Goal: Task Accomplishment & Management: Manage account settings

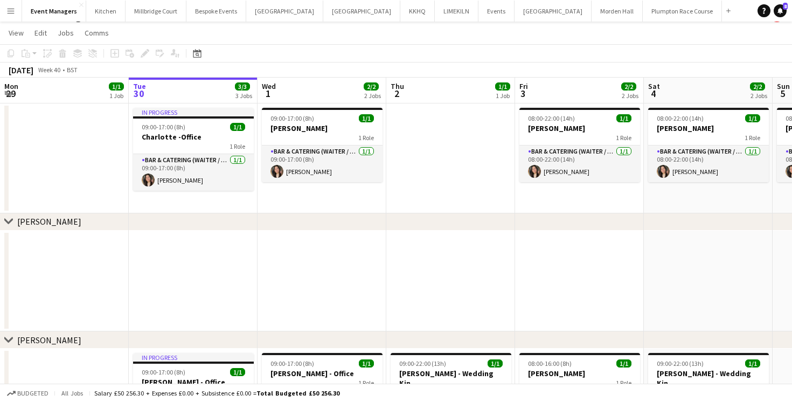
scroll to position [11, 0]
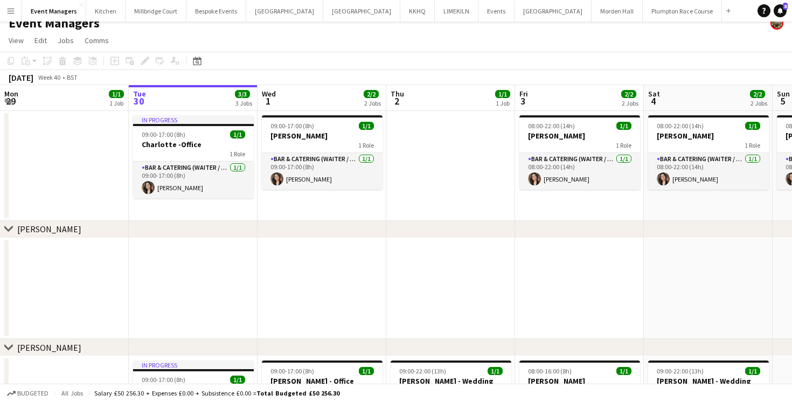
click at [330, 274] on app-date-cell at bounding box center [322, 288] width 129 height 101
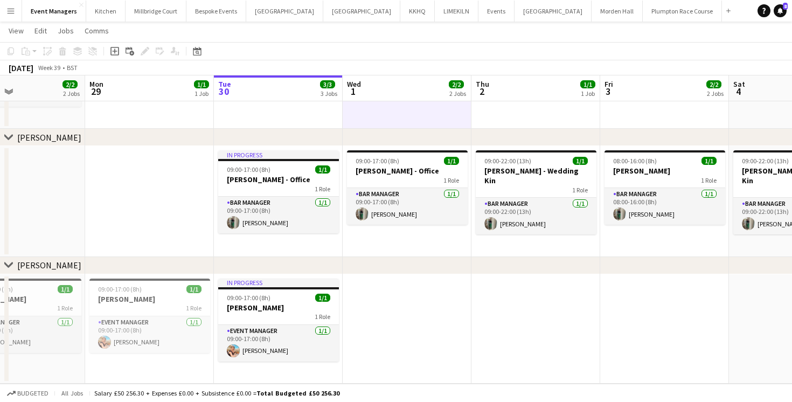
scroll to position [0, 288]
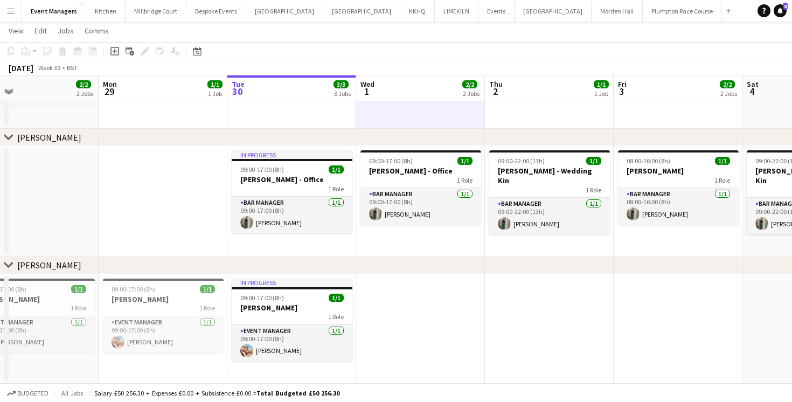
click at [426, 329] on app-date-cell at bounding box center [420, 329] width 129 height 110
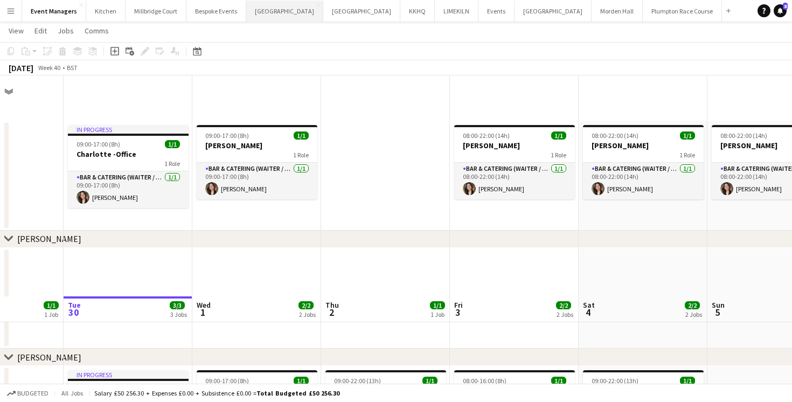
scroll to position [0, 452]
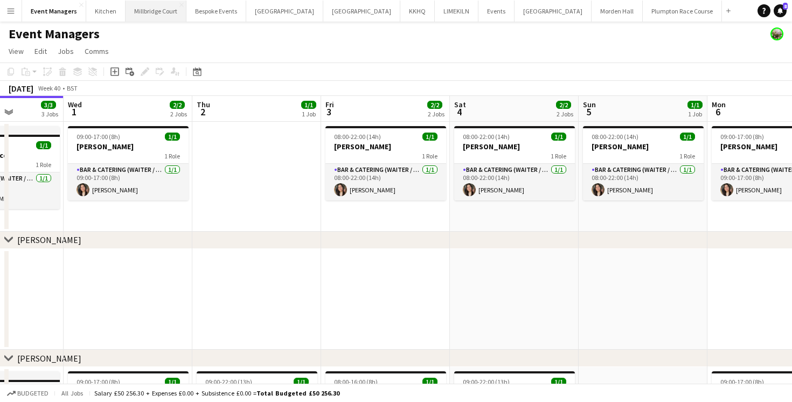
click at [131, 15] on button "[GEOGRAPHIC_DATA]" at bounding box center [156, 11] width 61 height 21
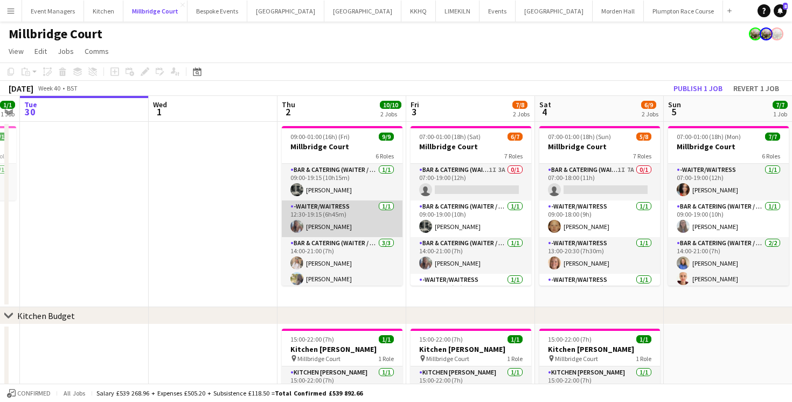
scroll to position [0, 369]
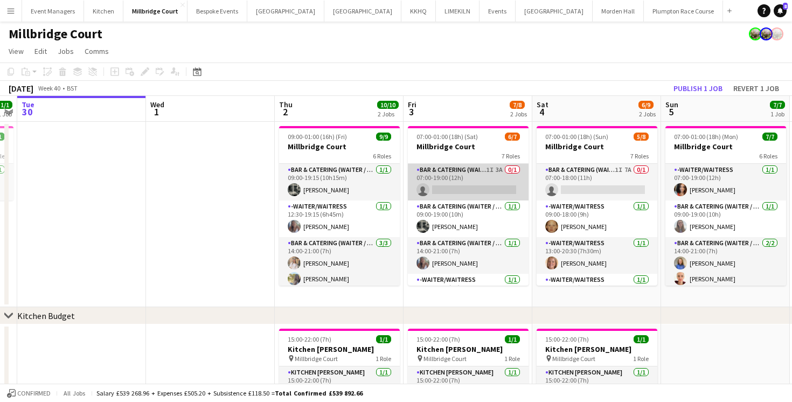
click at [449, 188] on app-card-role "Bar & Catering (Waiter / waitress) 1I 3A 0/1 07:00-19:00 (12h) single-neutral-a…" at bounding box center [468, 182] width 121 height 37
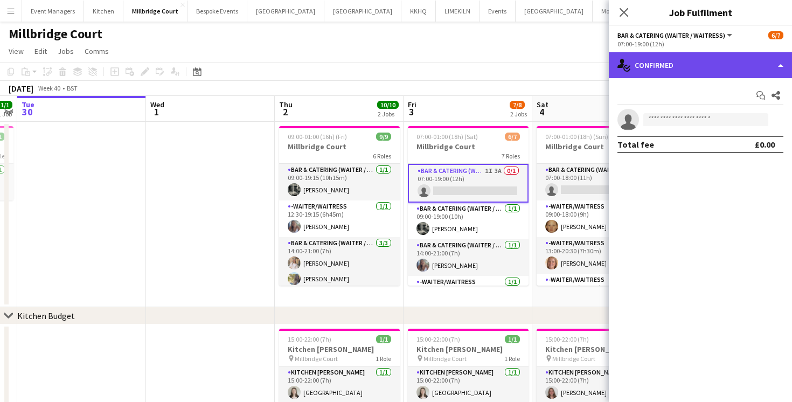
click at [679, 73] on div "single-neutral-actions-check-2 Confirmed" at bounding box center [700, 65] width 183 height 26
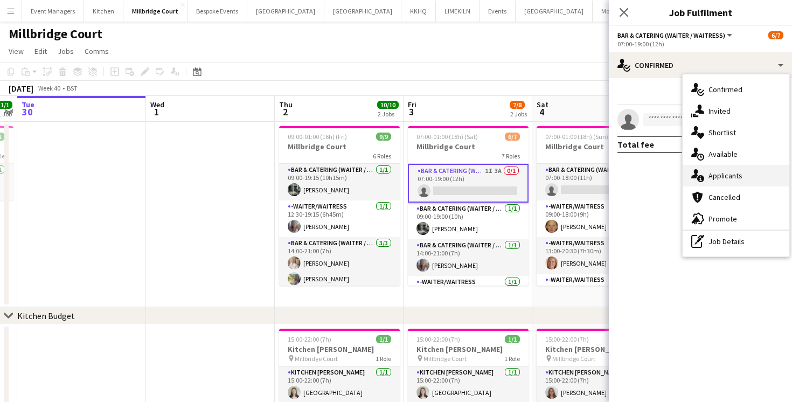
click at [725, 179] on span "Applicants" at bounding box center [726, 176] width 34 height 10
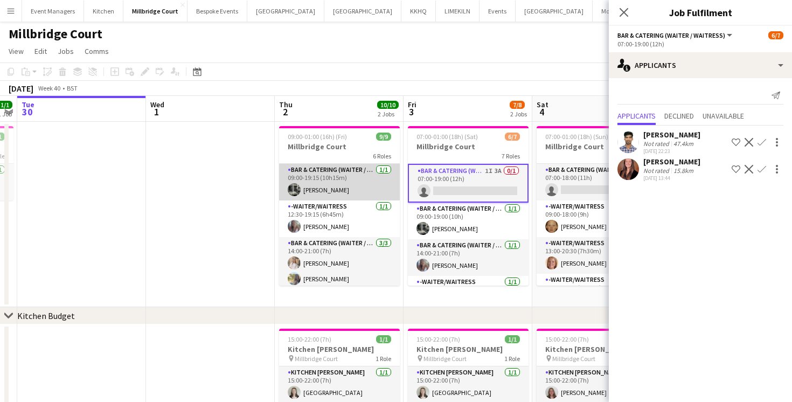
click at [374, 176] on app-card-role "Bar & Catering (Waiter / waitress) [DATE] 09:00-19:15 (10h15m) [PERSON_NAME]" at bounding box center [339, 182] width 121 height 37
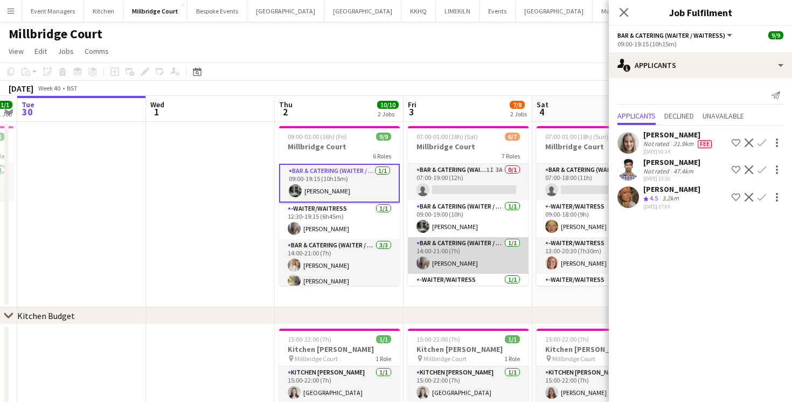
scroll to position [0, 434]
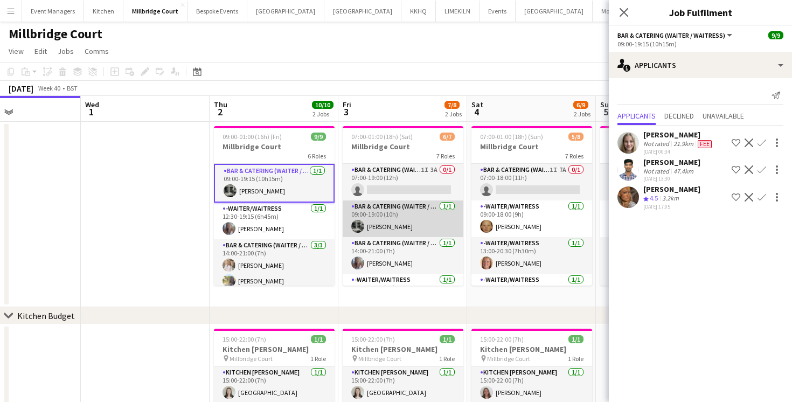
click at [390, 218] on app-card-role "Bar & Catering (Waiter / waitress) [DATE] 09:00-19:00 (10h) [PERSON_NAME]" at bounding box center [403, 218] width 121 height 37
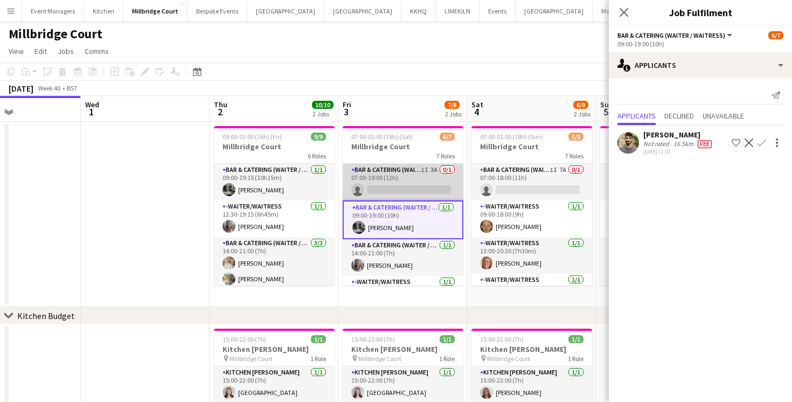
click at [419, 178] on app-card-role "Bar & Catering (Waiter / waitress) 1I 3A 0/1 07:00-19:00 (12h) single-neutral-a…" at bounding box center [403, 182] width 121 height 37
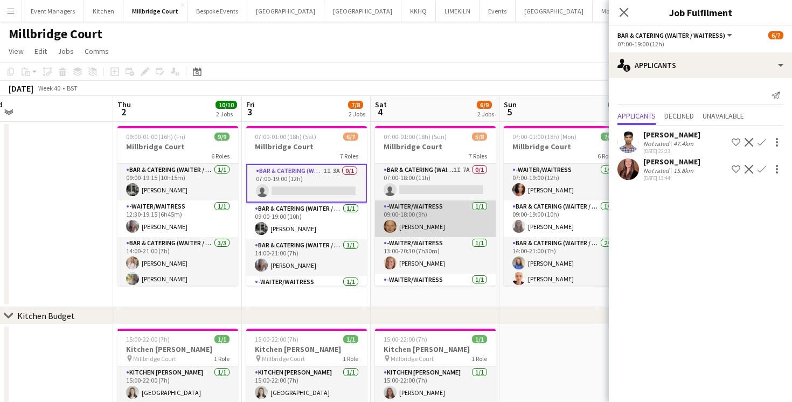
scroll to position [0, 532]
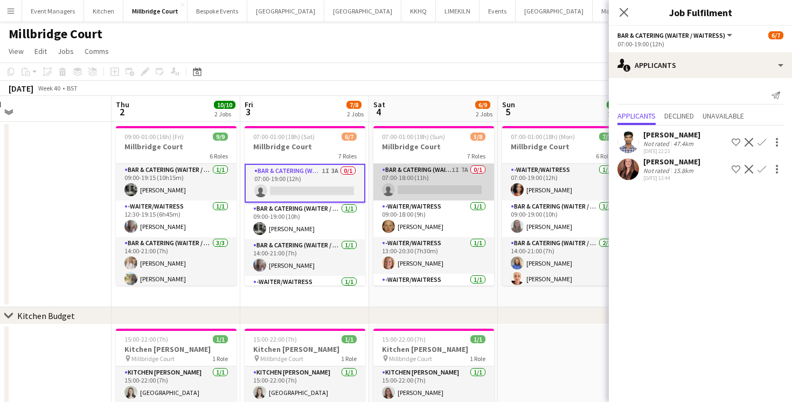
click at [414, 195] on app-card-role "Bar & Catering (Waiter / waitress) 1I 7A 0/1 07:00-18:00 (11h) single-neutral-a…" at bounding box center [433, 182] width 121 height 37
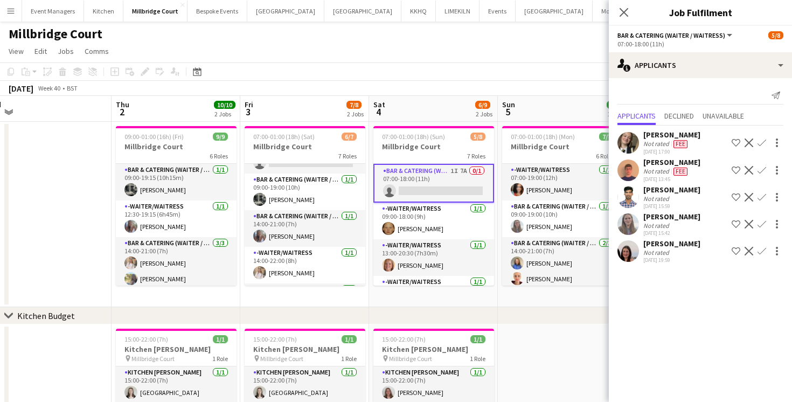
scroll to position [0, 0]
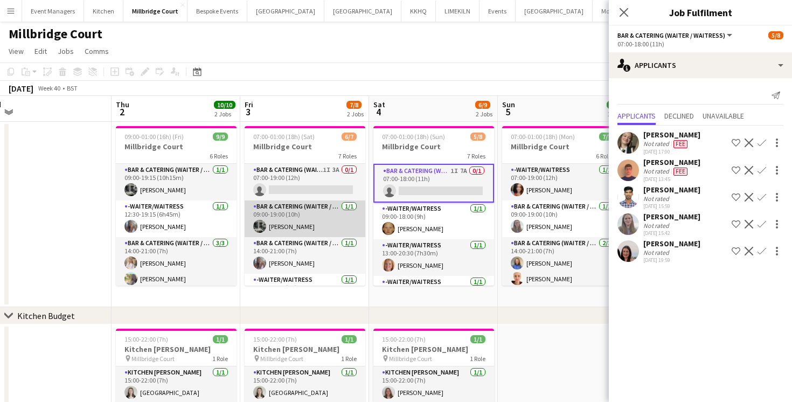
click at [286, 225] on app-card-role "Bar & Catering (Waiter / waitress) [DATE] 09:00-19:00 (10h) [PERSON_NAME]" at bounding box center [305, 218] width 121 height 37
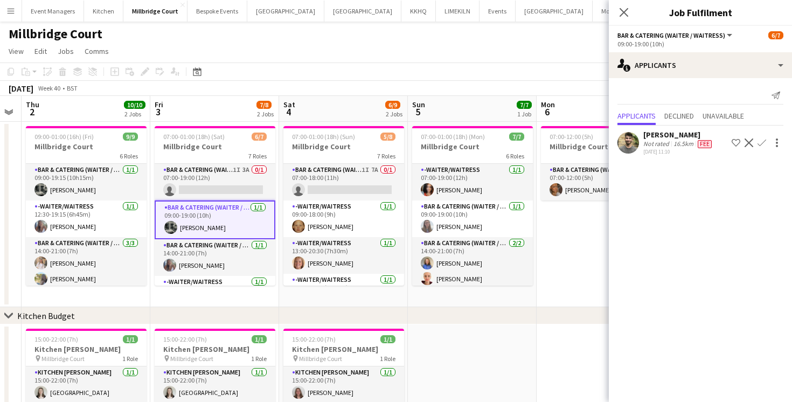
click at [191, 230] on app-card-role "Bar & Catering (Waiter / waitress) [DATE] 09:00-19:00 (10h) [PERSON_NAME]" at bounding box center [215, 219] width 121 height 39
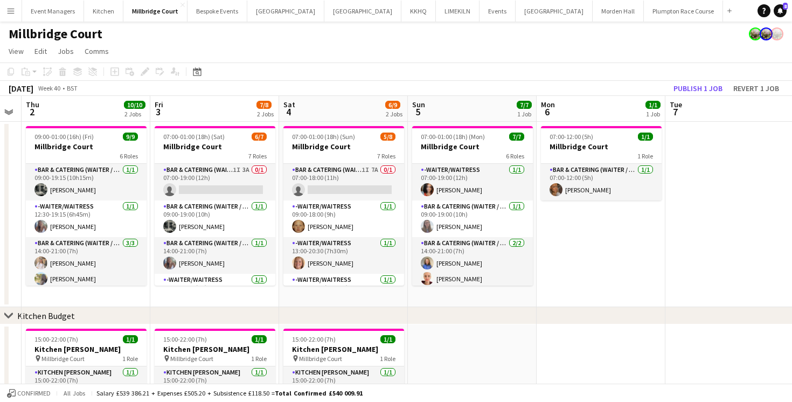
scroll to position [0, 365]
click at [329, 13] on button "[GEOGRAPHIC_DATA] Close" at bounding box center [362, 11] width 77 height 21
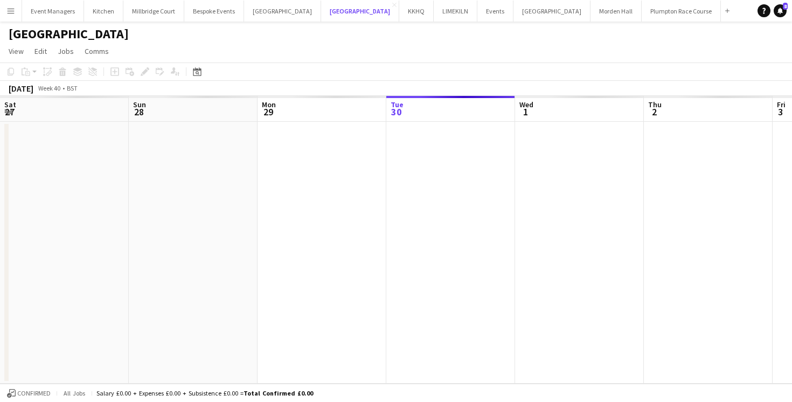
scroll to position [0, 258]
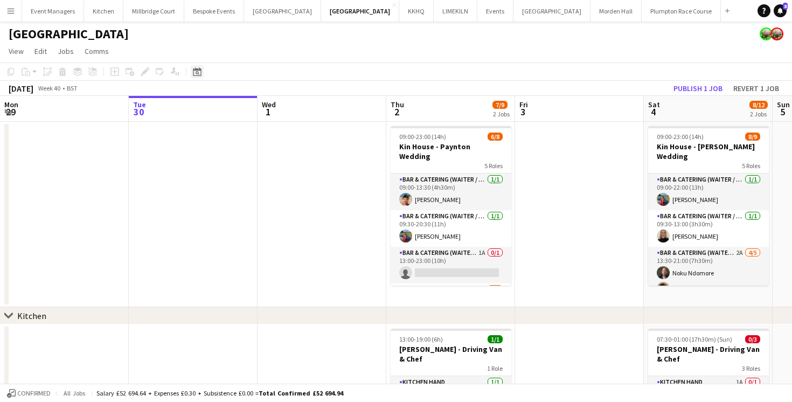
click at [199, 74] on icon "Date picker" at bounding box center [197, 71] width 9 height 9
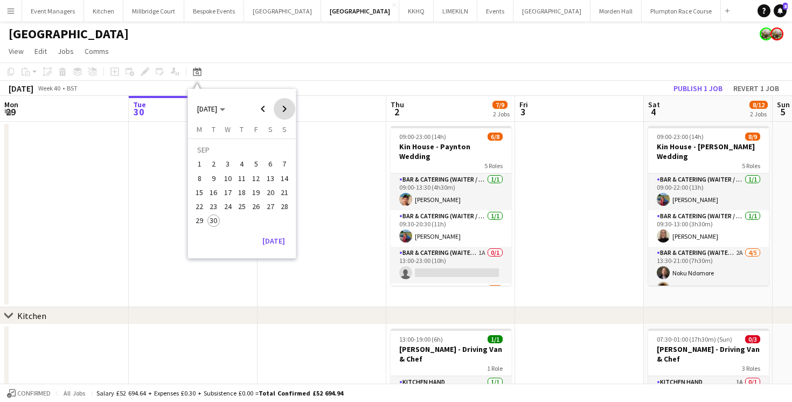
click at [286, 108] on span "Next month" at bounding box center [285, 109] width 22 height 22
click at [286, 109] on span "Next month" at bounding box center [285, 109] width 22 height 22
click at [268, 207] on span "27" at bounding box center [270, 206] width 13 height 13
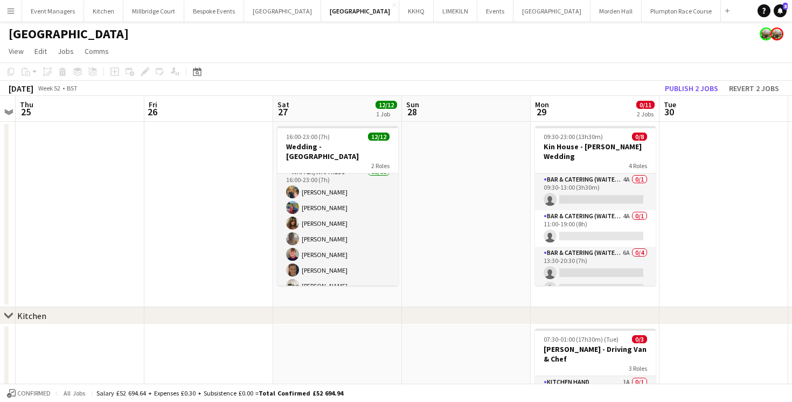
scroll to position [0, 0]
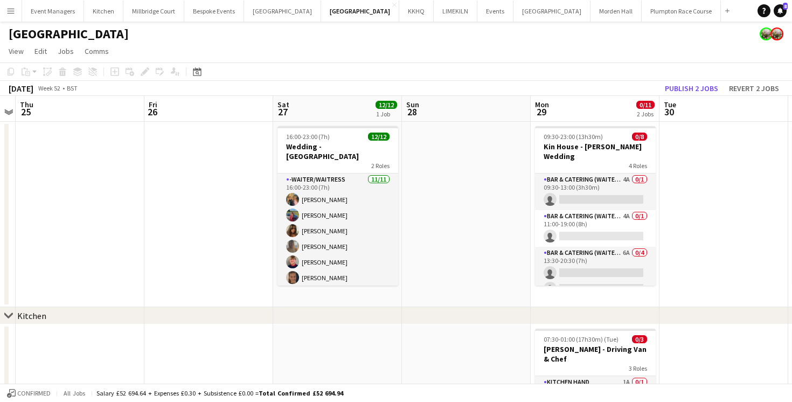
click at [324, 259] on app-card-role "-Waiter/Waitress [DATE] 16:00-23:00 (7h) [PERSON_NAME] [PERSON_NAME] [PERSON_NA…" at bounding box center [338, 272] width 121 height 196
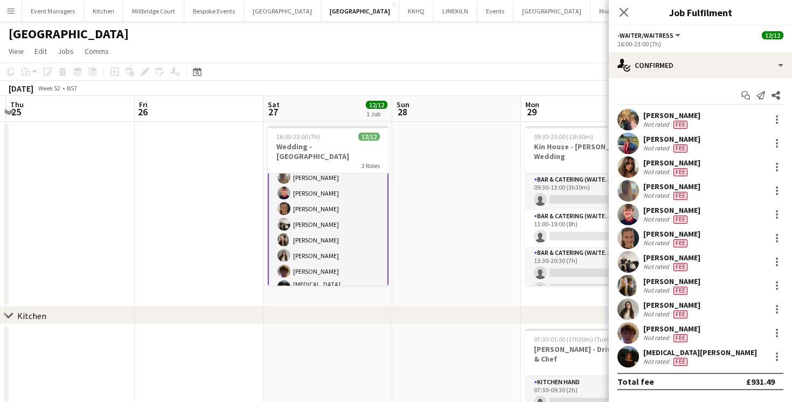
scroll to position [110, 0]
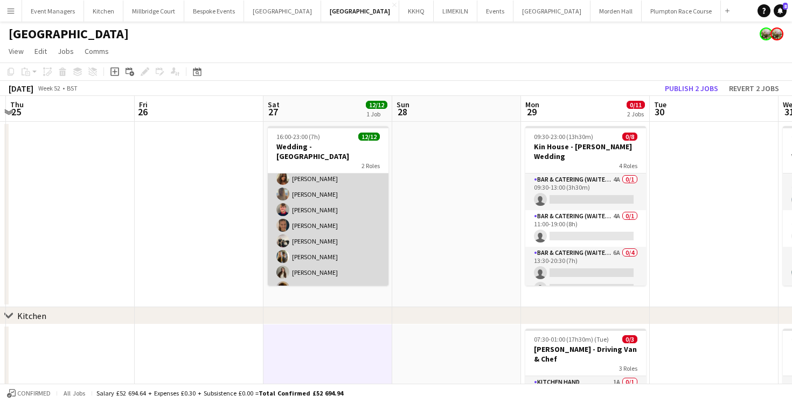
scroll to position [0, 0]
